Goal: Task Accomplishment & Management: Manage account settings

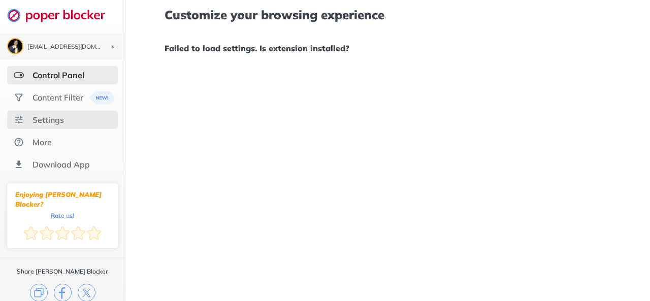
click at [61, 115] on div "Settings" at bounding box center [48, 120] width 31 height 10
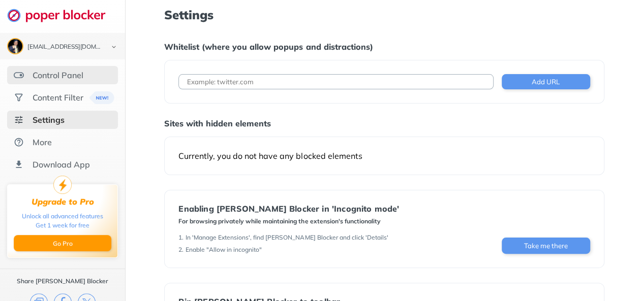
click at [80, 69] on div "Control Panel" at bounding box center [62, 75] width 111 height 18
